Goal: Find specific page/section: Find specific page/section

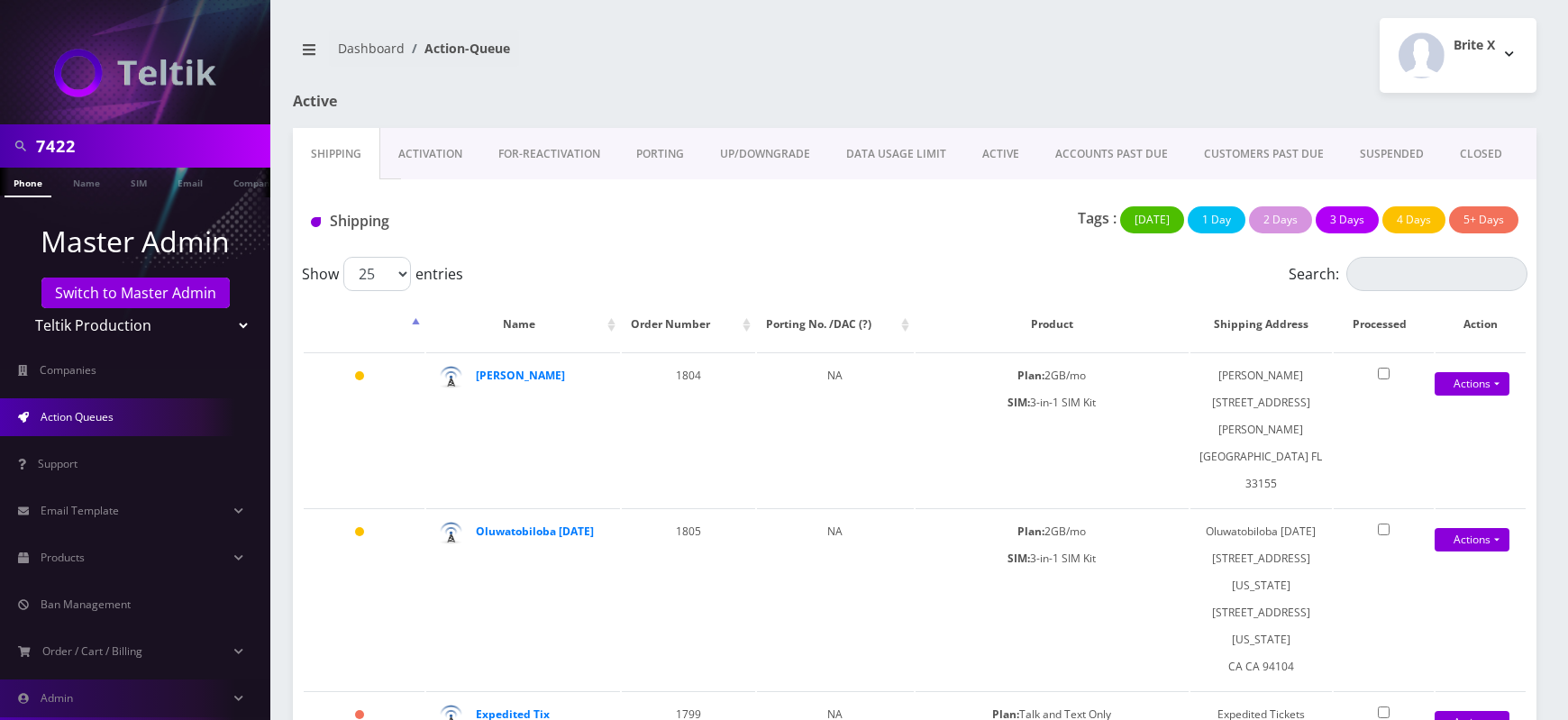
scroll to position [445, 0]
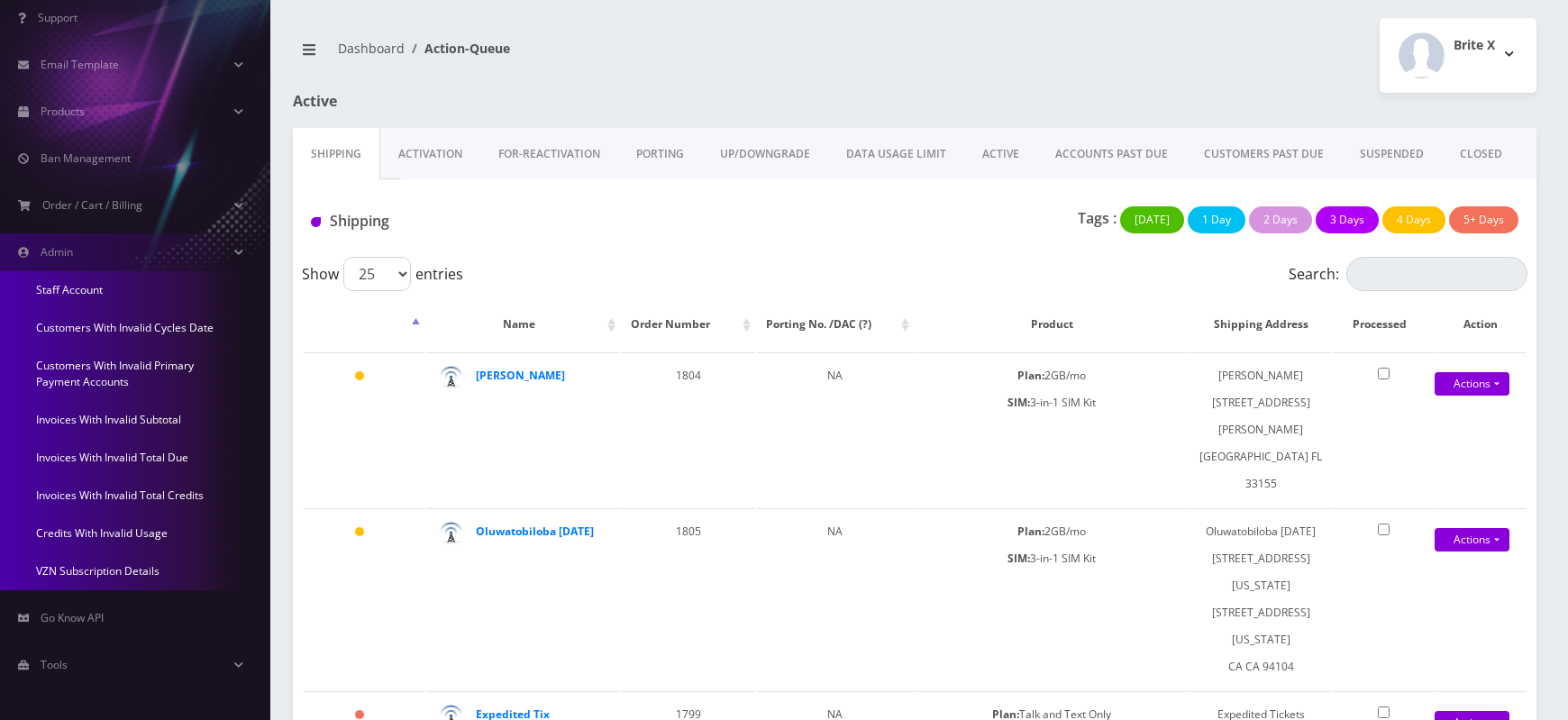
click at [122, 531] on link "Credits With Invalid Usage" at bounding box center [135, 533] width 270 height 38
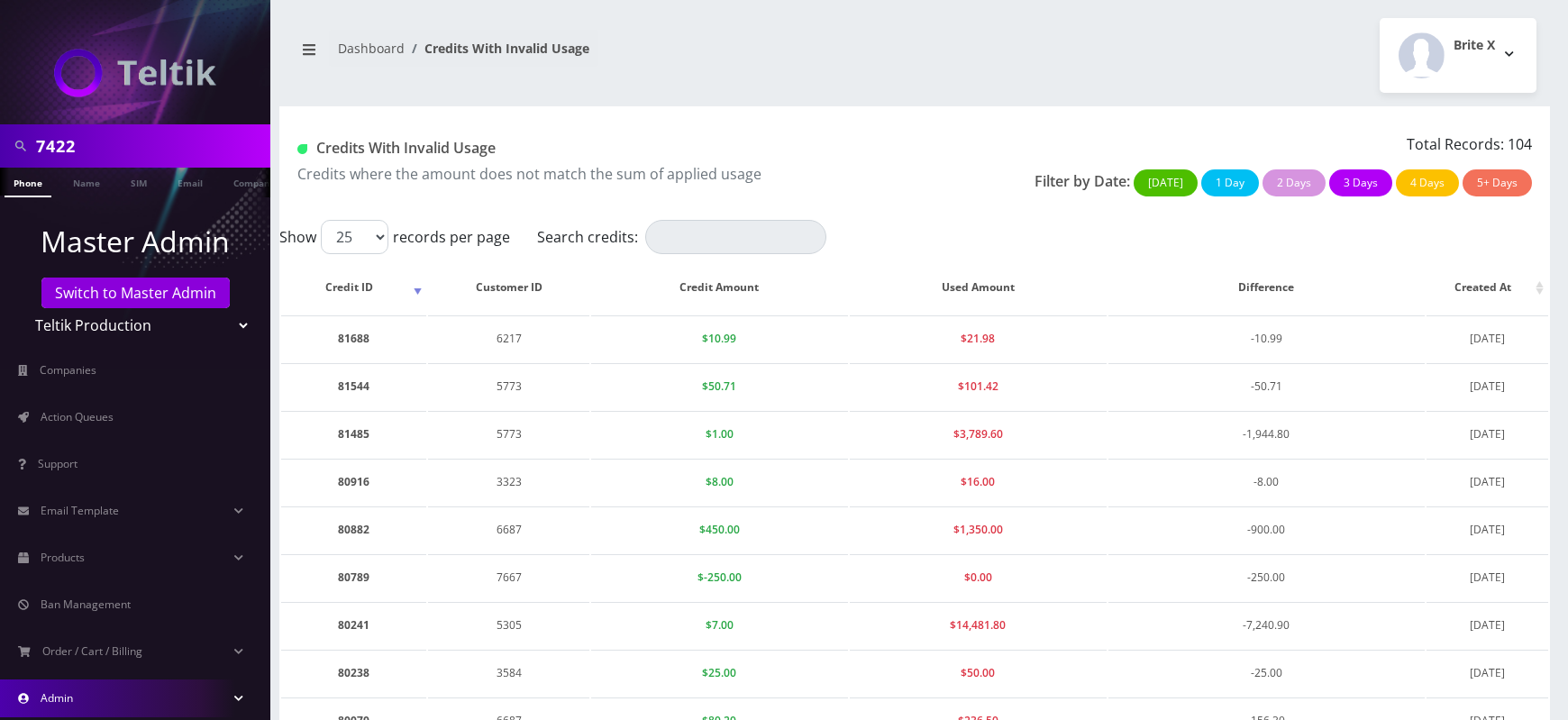
scroll to position [127, 0]
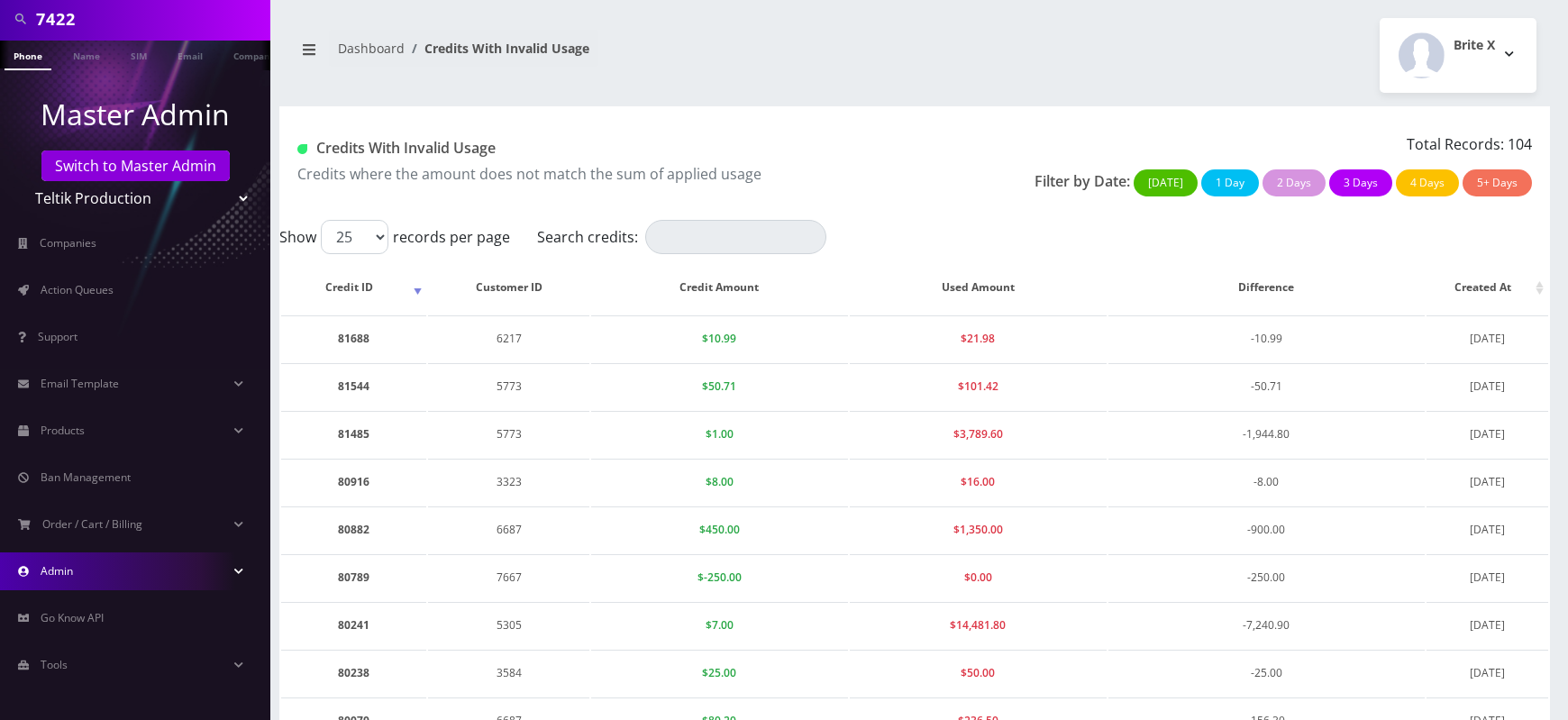
click at [129, 576] on link "Admin" at bounding box center [135, 571] width 270 height 38
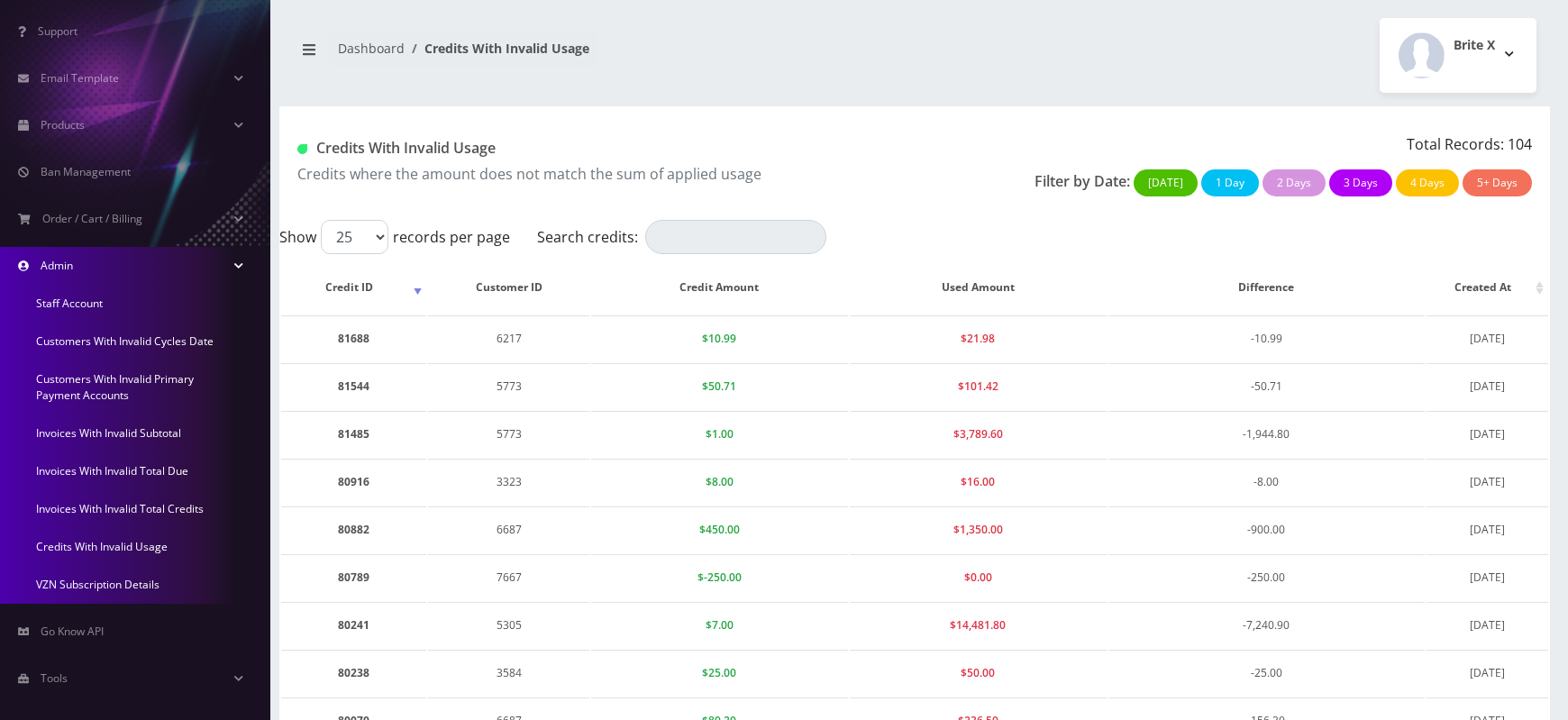
scroll to position [445, 0]
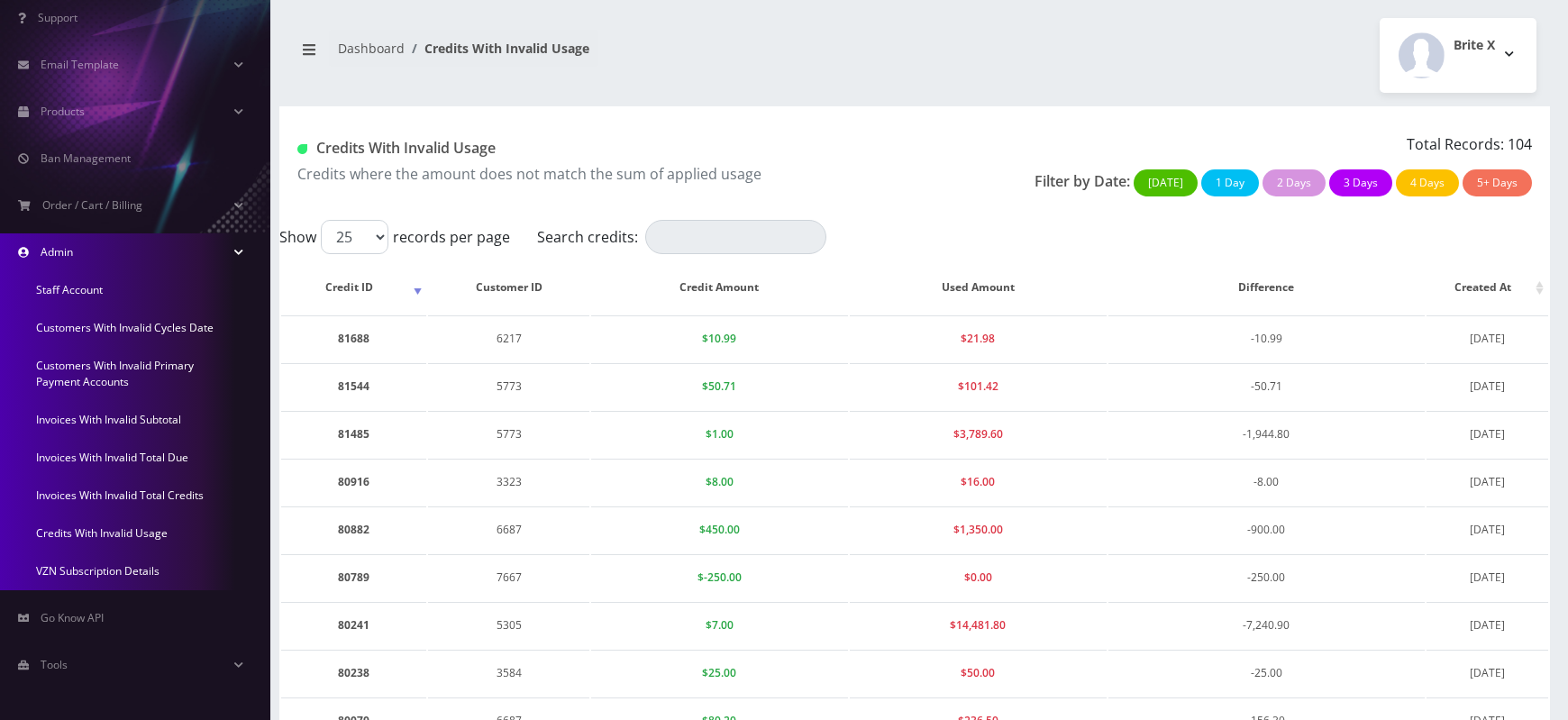
click at [177, 496] on link "Invoices With Invalid Total Credits" at bounding box center [135, 495] width 270 height 38
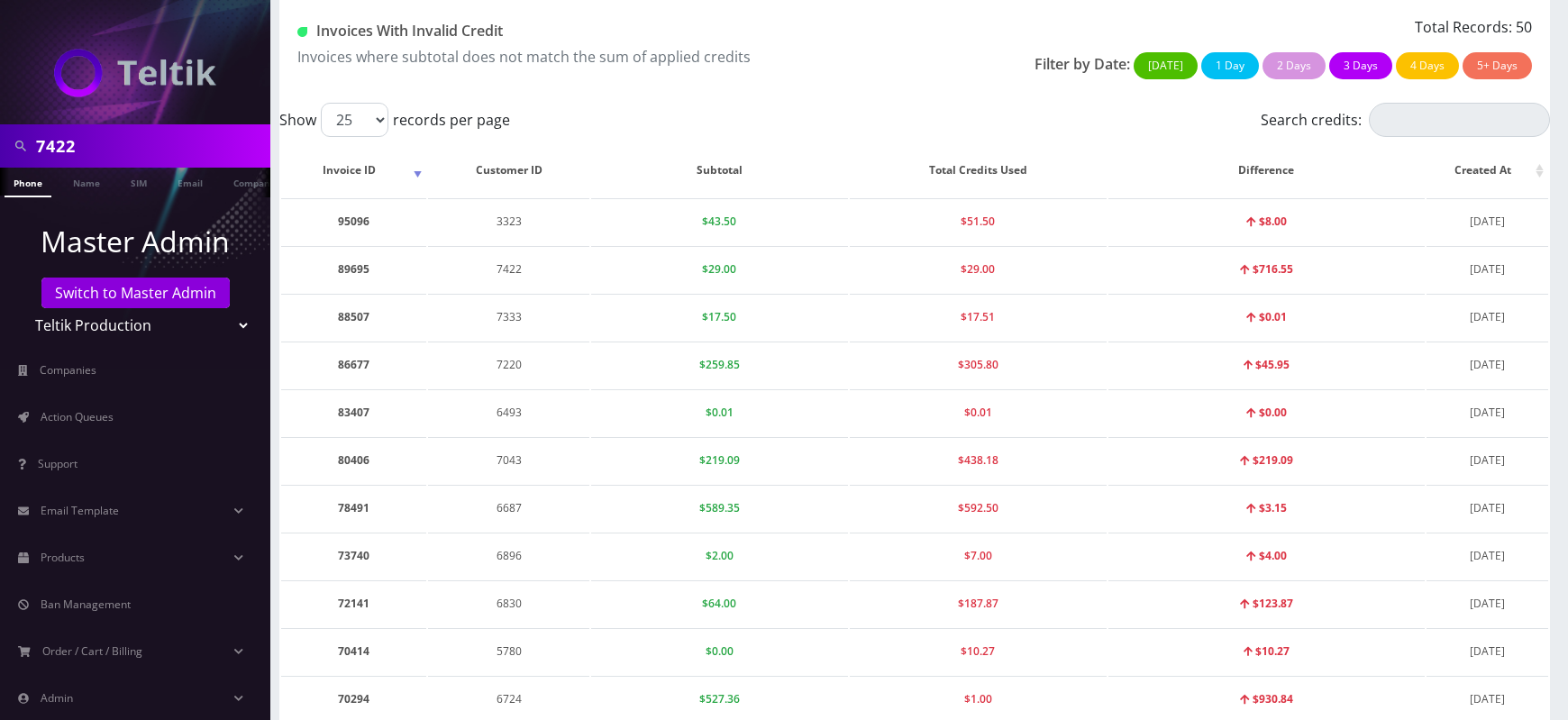
scroll to position [126, 0]
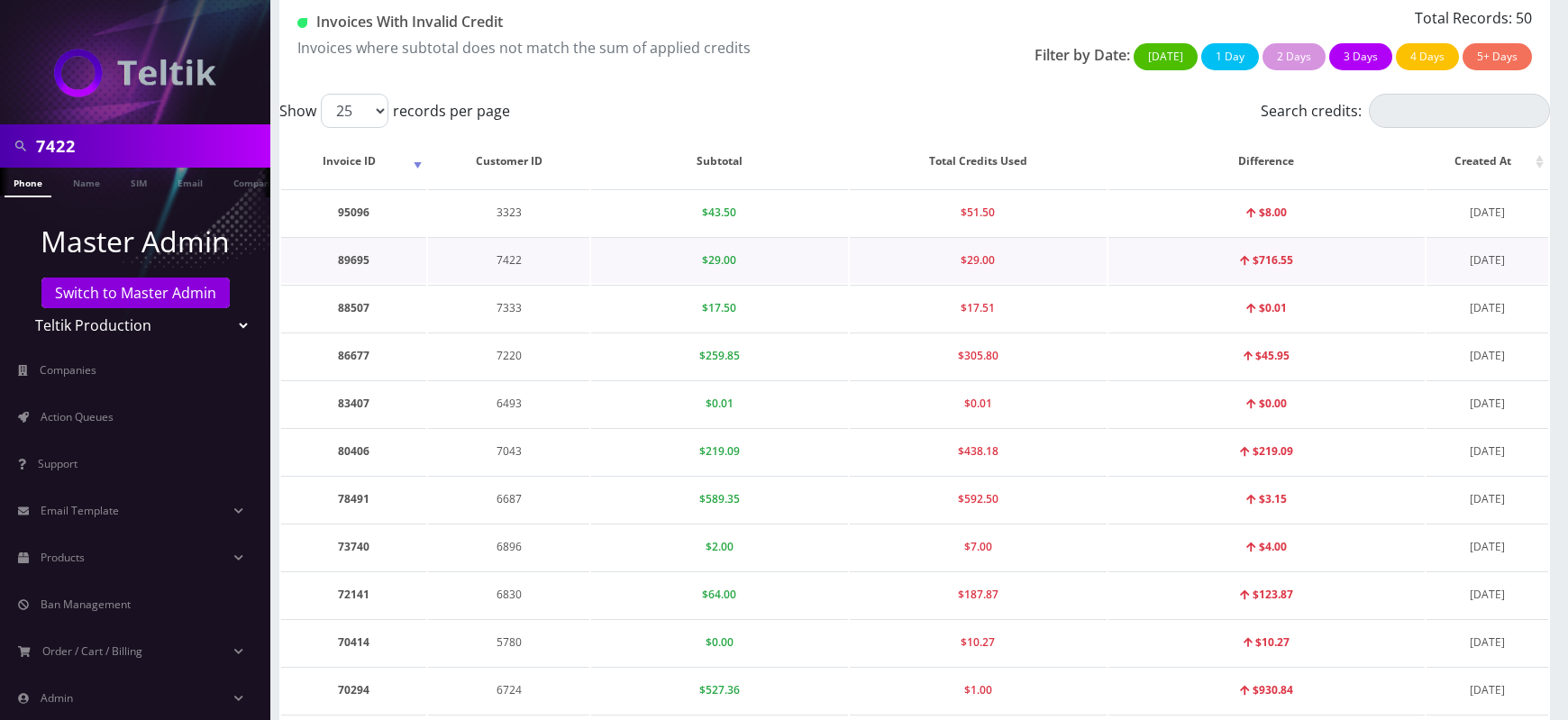
click at [508, 262] on td "7422" at bounding box center [508, 260] width 161 height 46
click at [347, 253] on td "89695" at bounding box center [353, 260] width 145 height 46
copy td "89695"
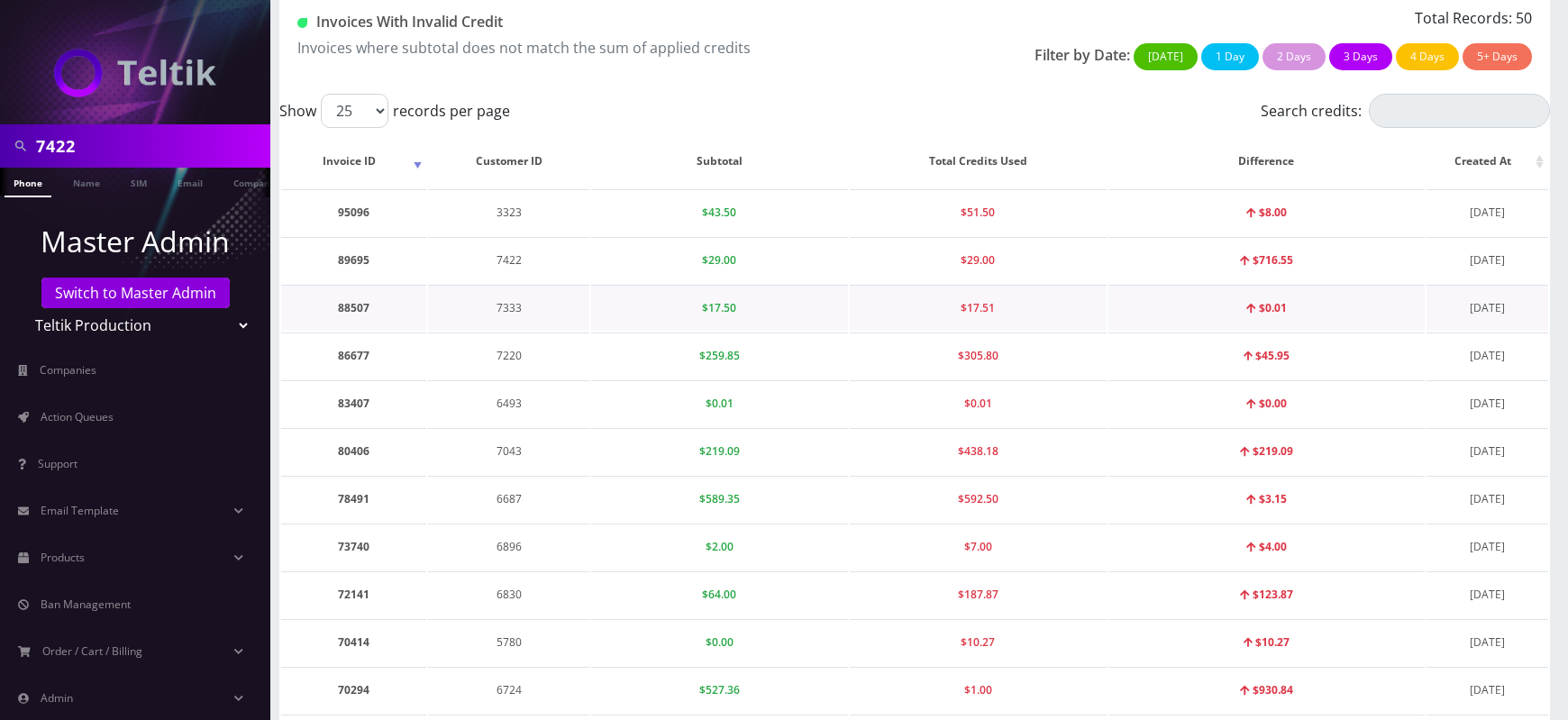
click at [766, 304] on td "$17.50" at bounding box center [719, 308] width 257 height 46
